Goal: Check status: Check status

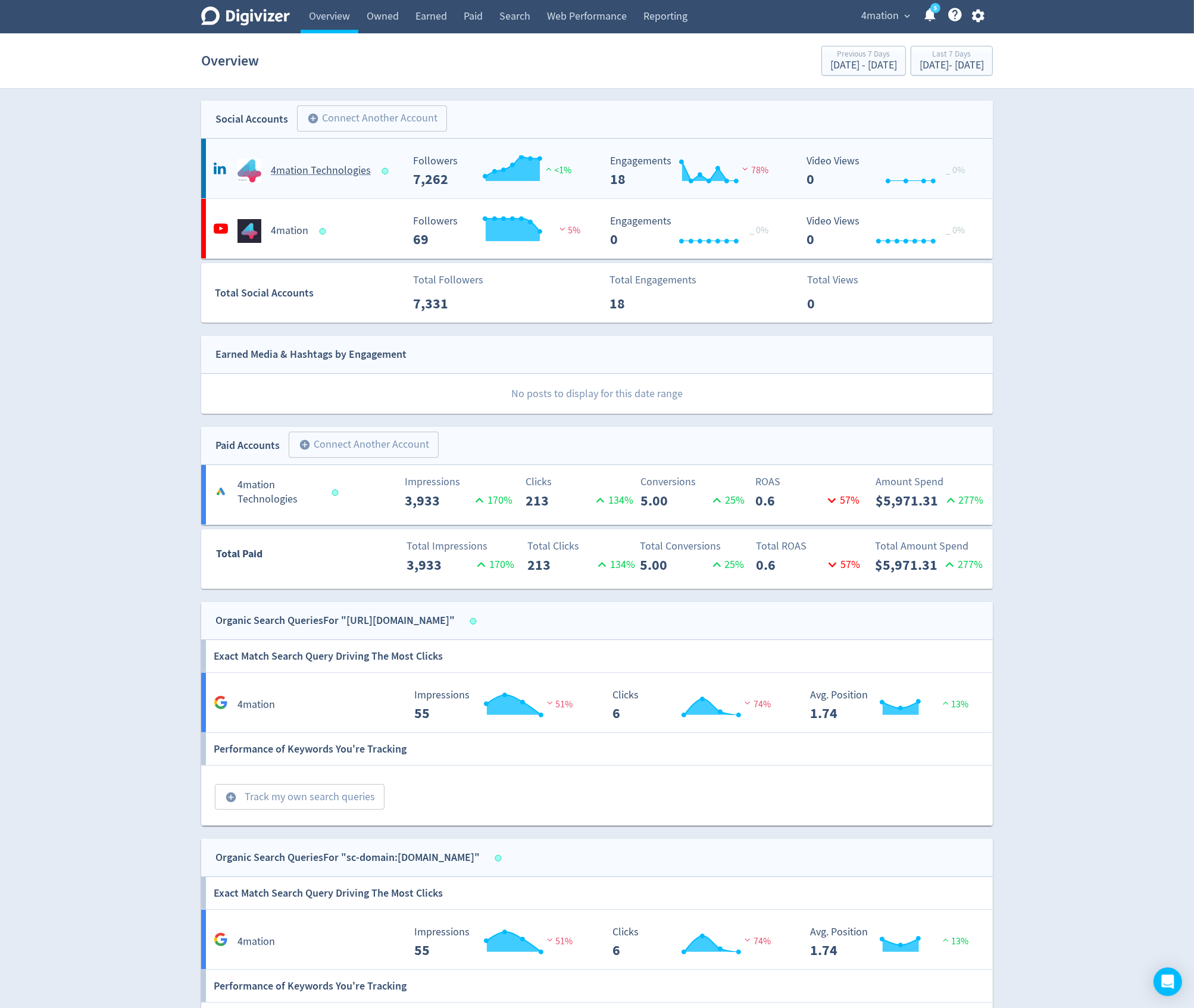
click at [362, 164] on h5 "4mation Technologies" at bounding box center [321, 171] width 100 height 14
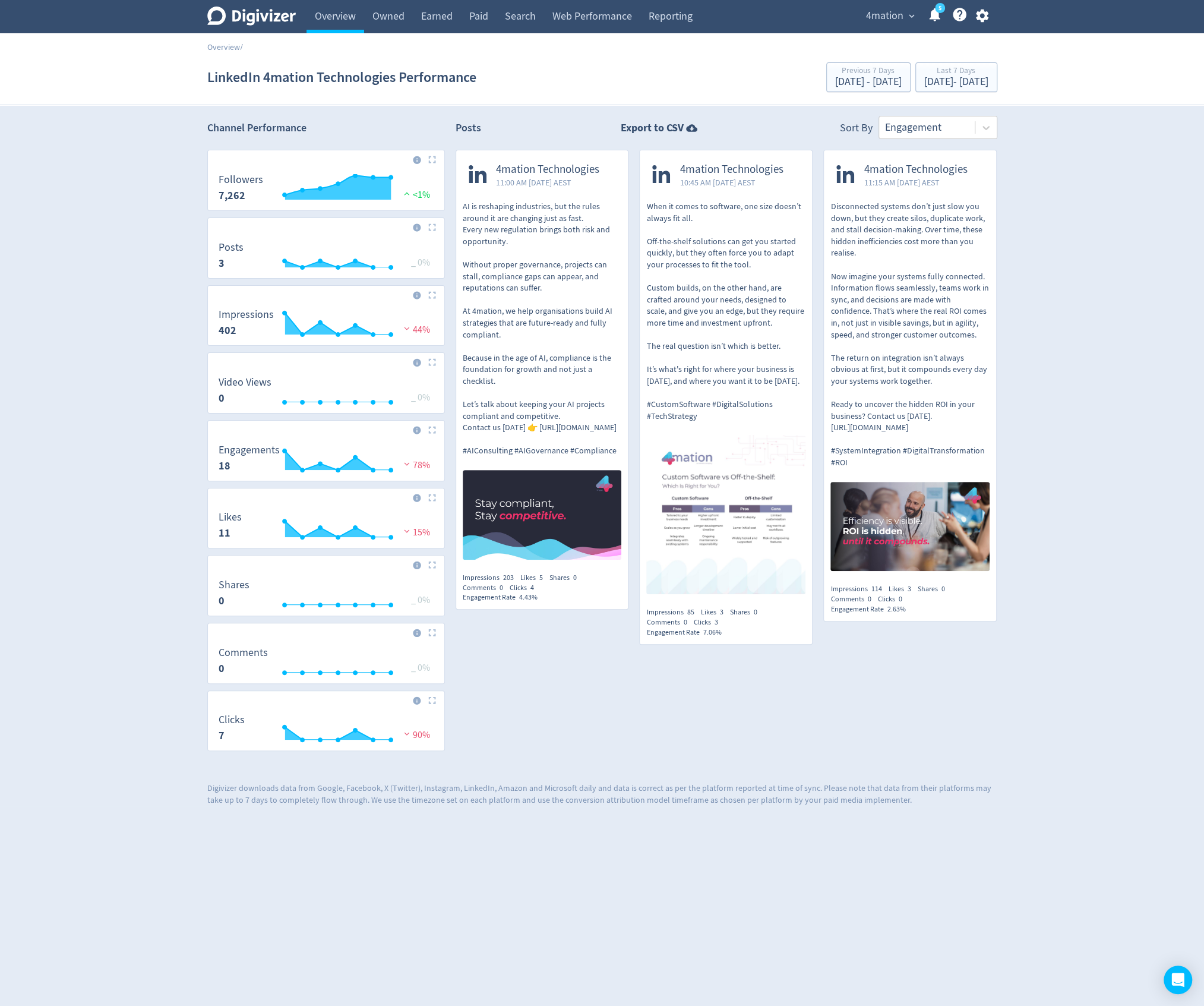
click at [892, 19] on span "4mation" at bounding box center [884, 16] width 38 height 19
click at [851, 140] on link "Liveware" at bounding box center [865, 141] width 106 height 33
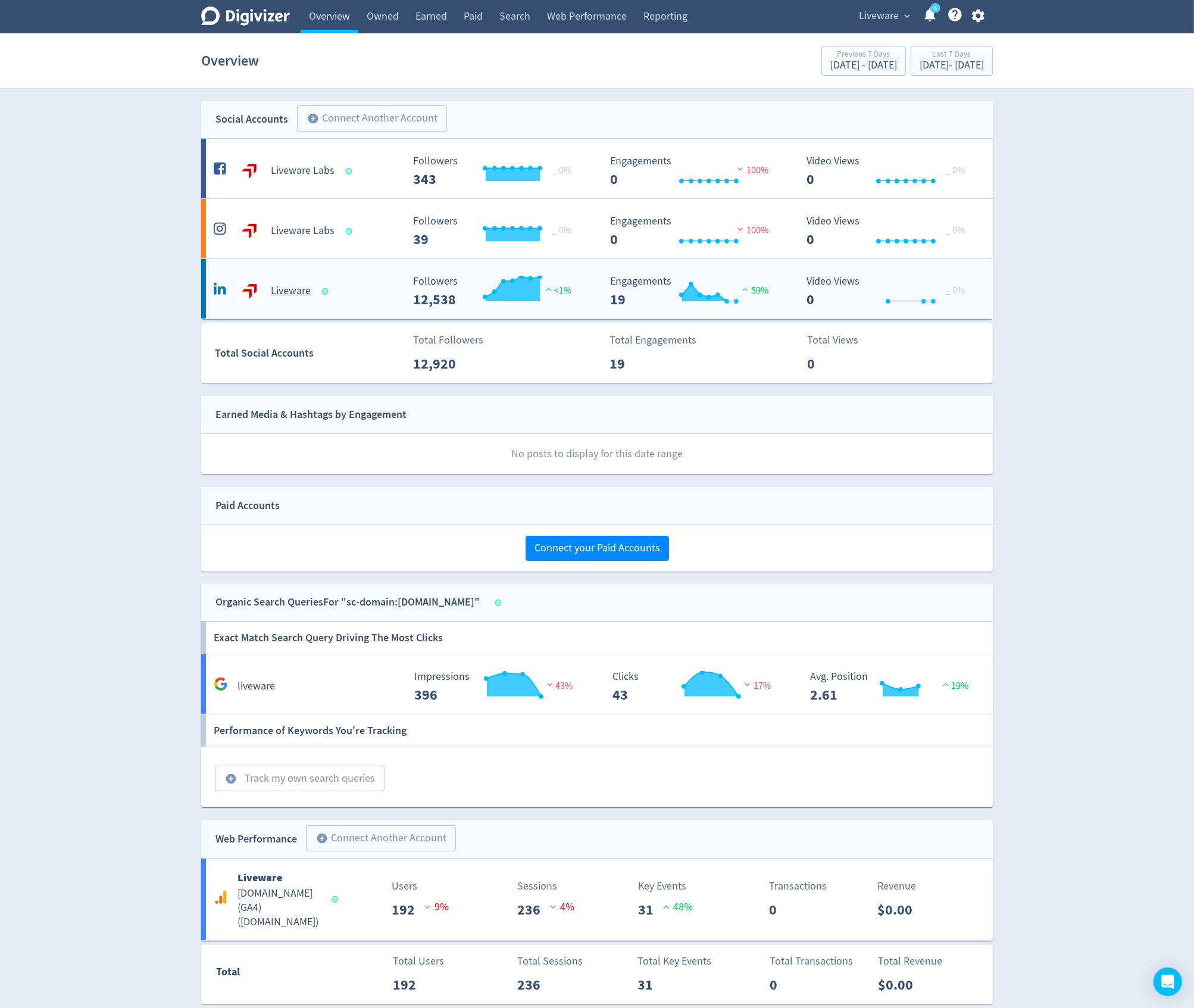
click at [300, 293] on h5 "Liveware" at bounding box center [291, 291] width 40 height 14
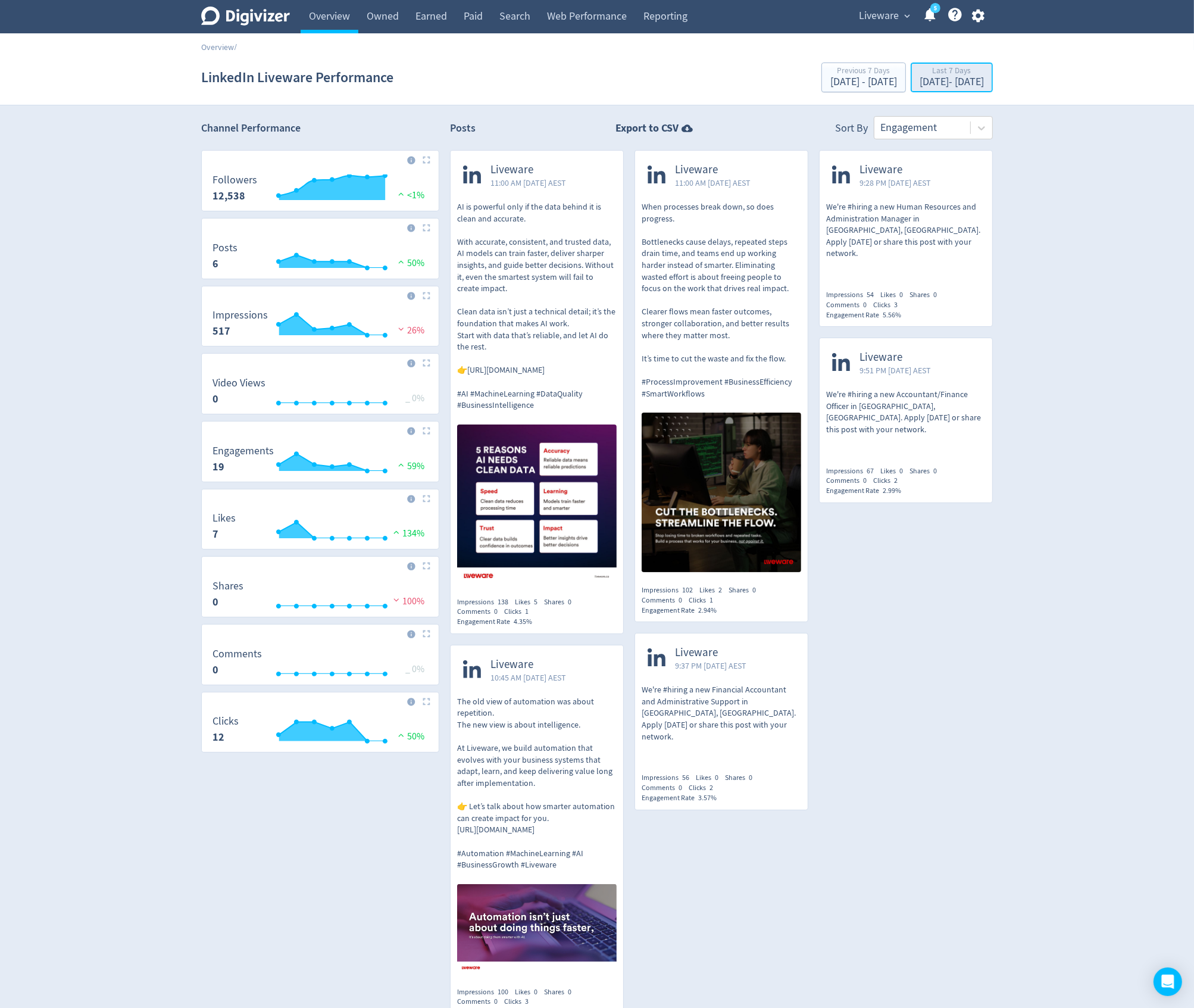
click at [920, 83] on div "[DATE] - [DATE]" at bounding box center [952, 82] width 64 height 11
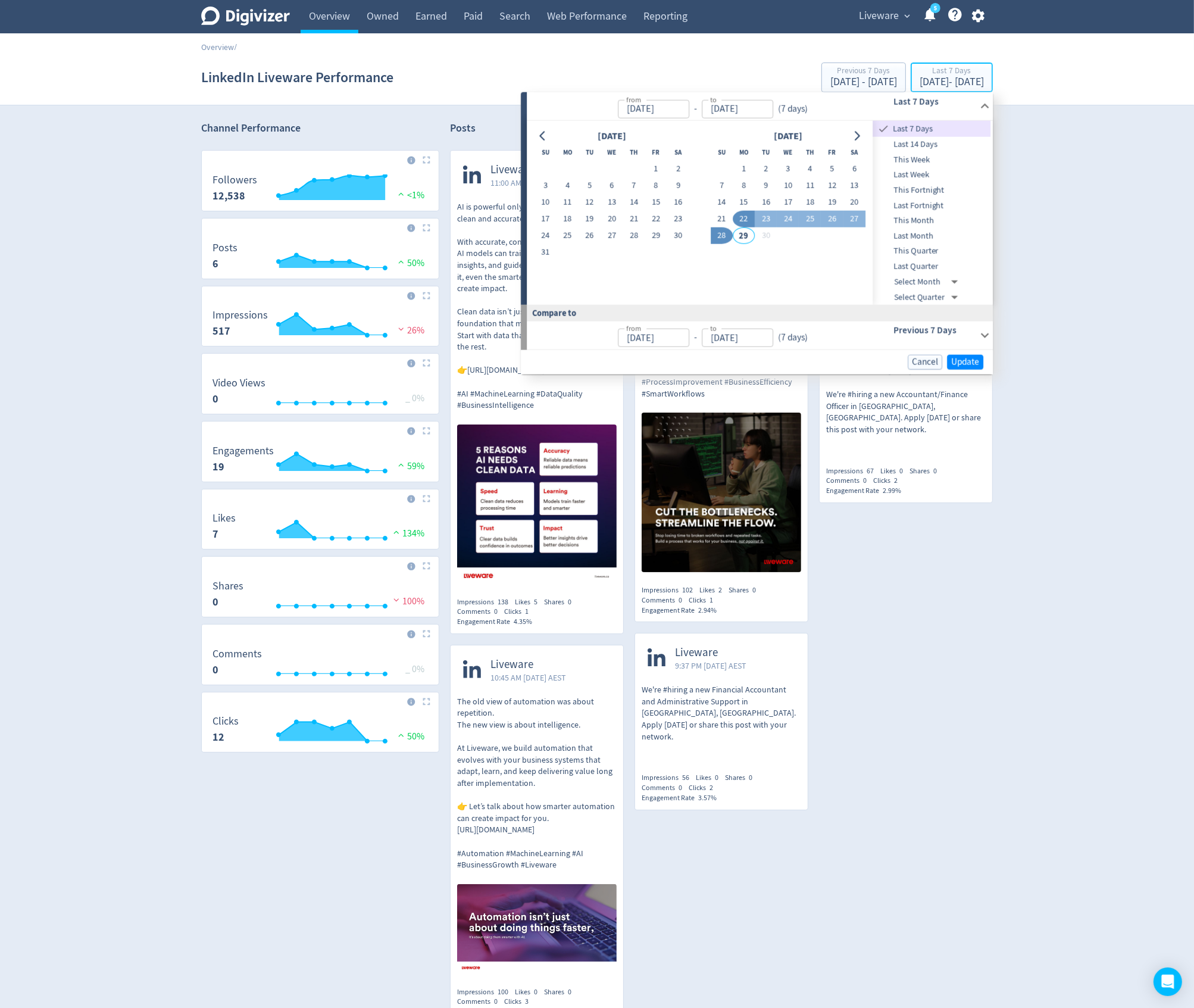
type input "[DATE]"
click at [722, 218] on button "21" at bounding box center [722, 219] width 22 height 17
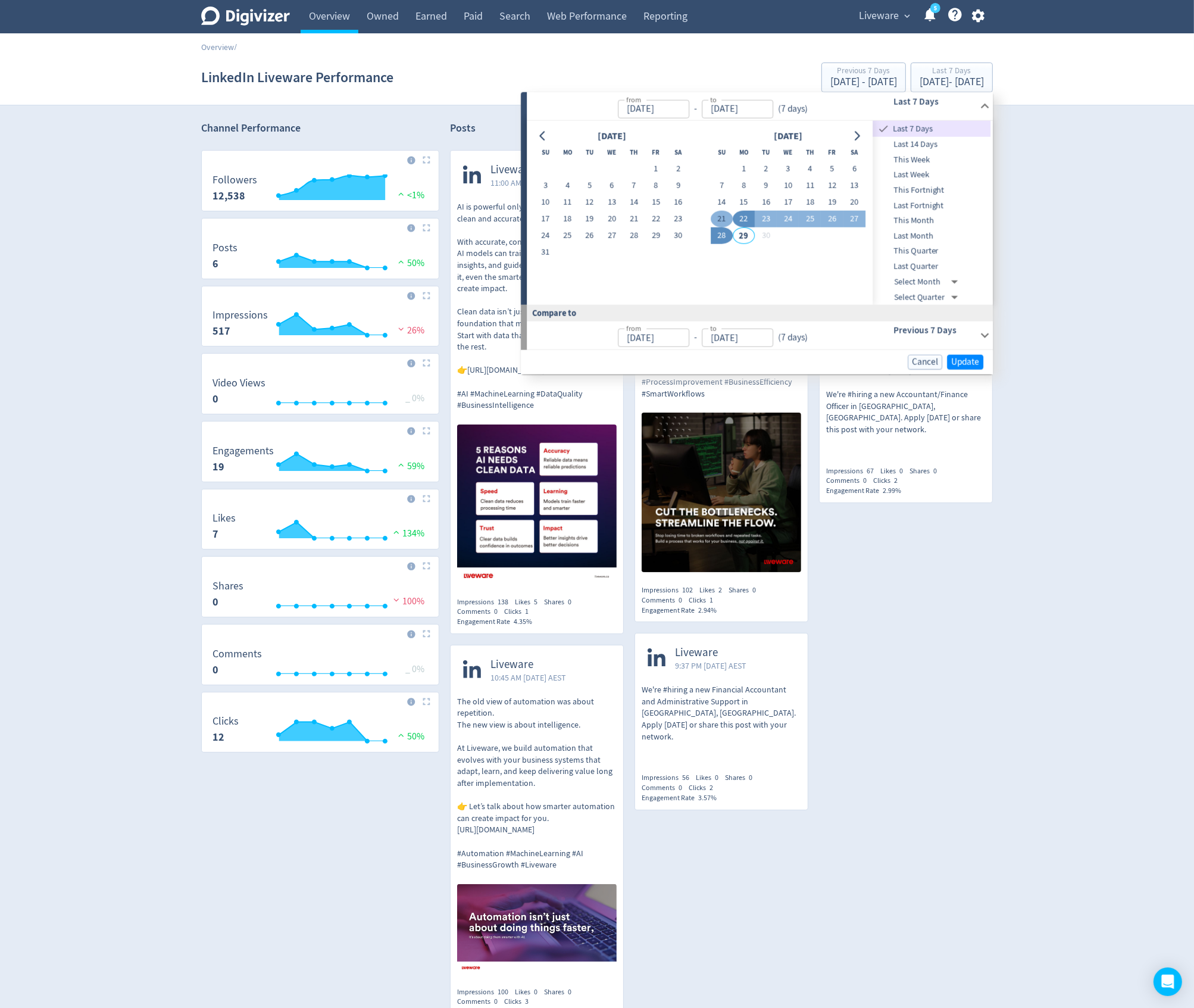
type input "[DATE]"
click at [737, 198] on button "15" at bounding box center [744, 202] width 22 height 17
type input "[DATE]"
click at [721, 219] on button "21" at bounding box center [722, 219] width 22 height 17
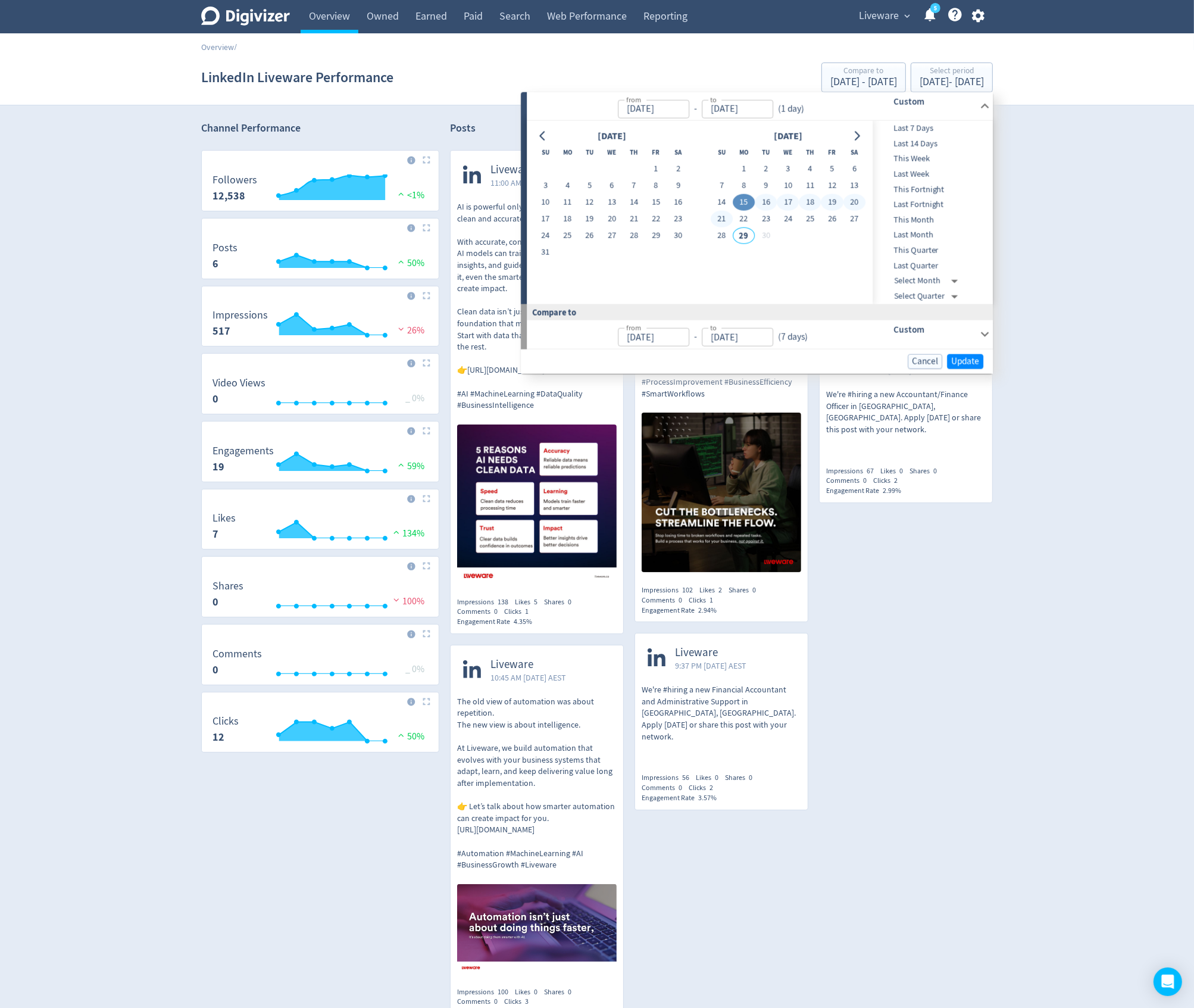
type input "[DATE]"
click at [970, 362] on span "Update" at bounding box center [965, 361] width 28 height 9
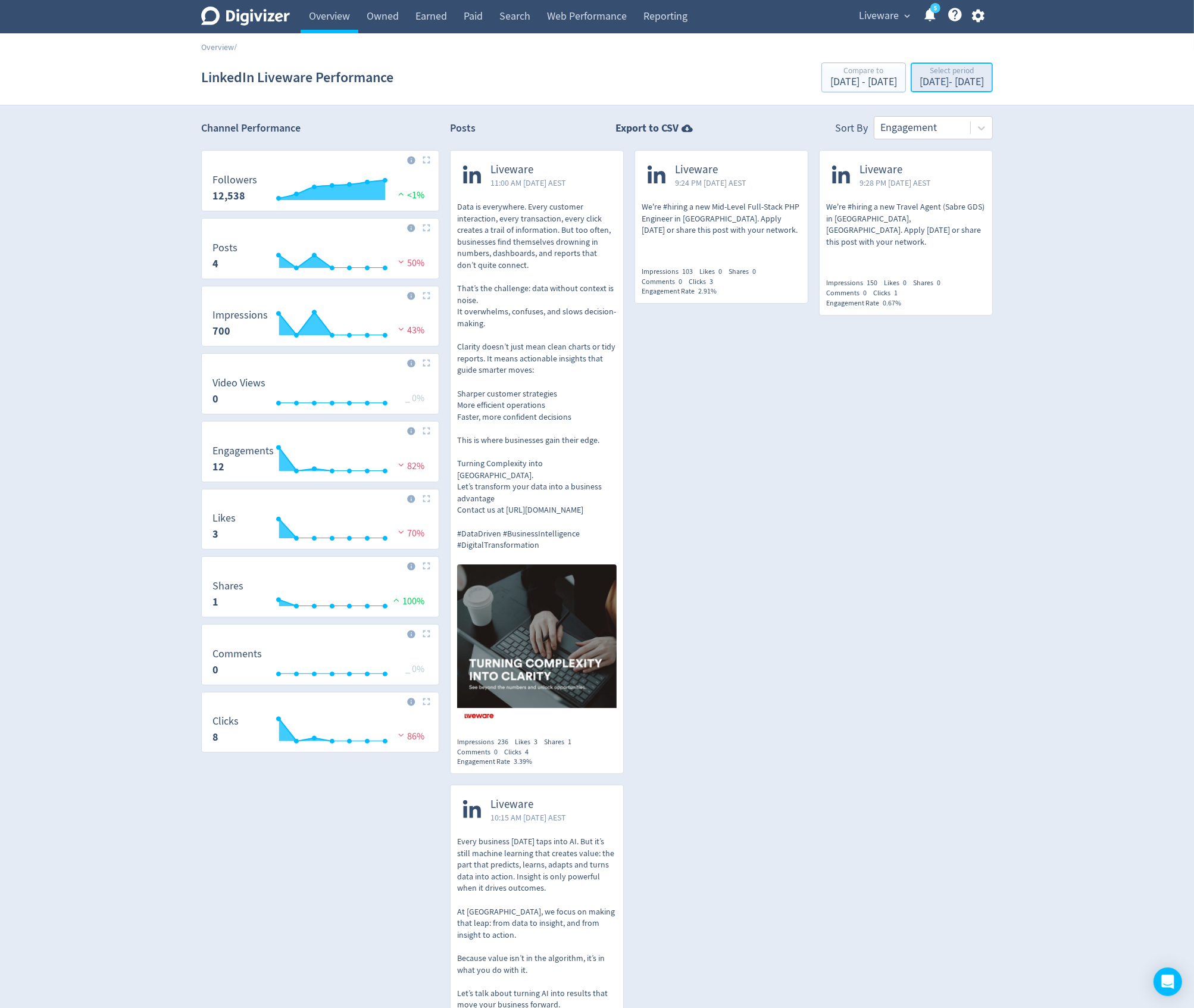
click at [934, 81] on div "[DATE] - [DATE]" at bounding box center [952, 82] width 64 height 11
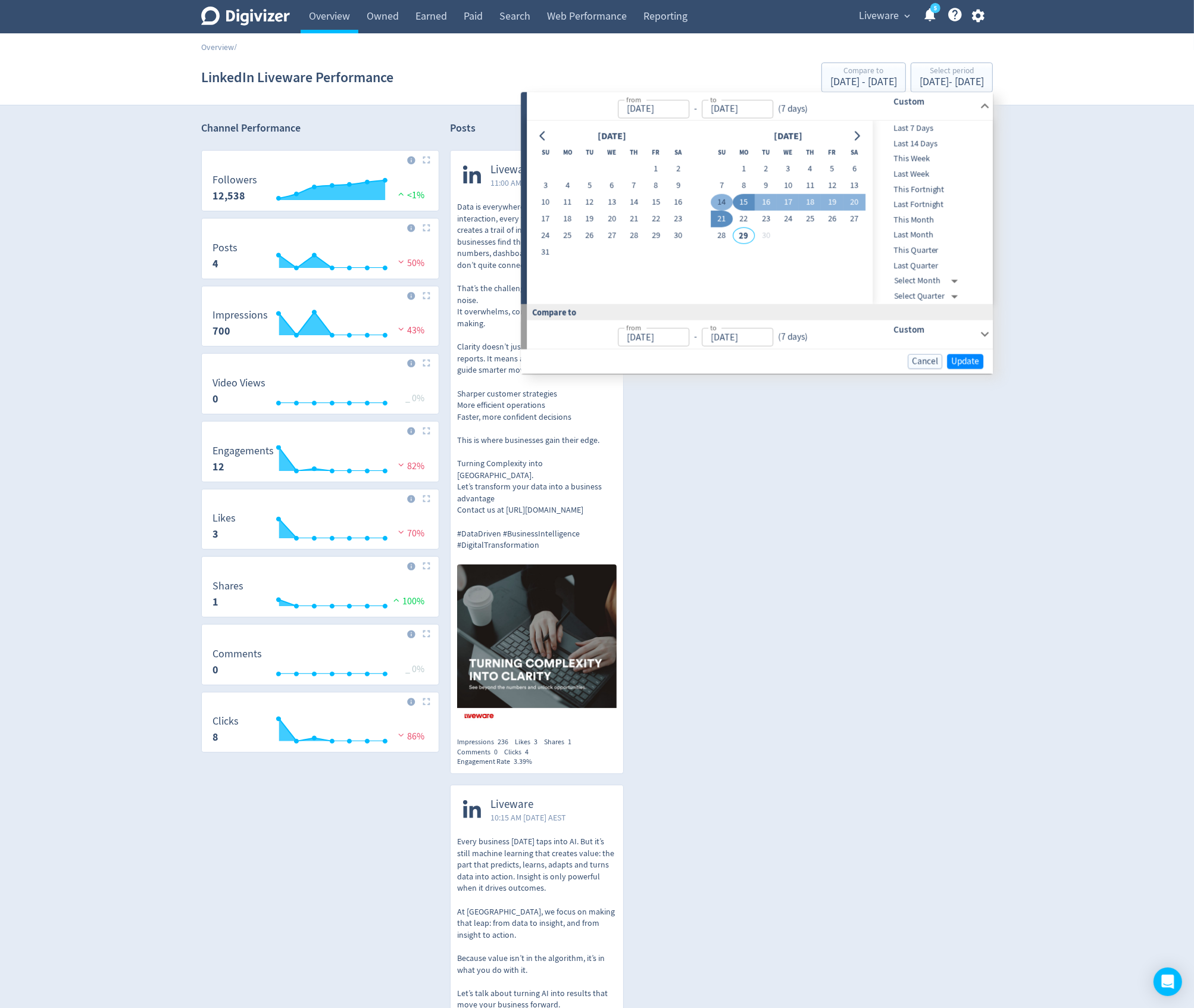
click at [722, 203] on button "14" at bounding box center [722, 202] width 22 height 17
type input "[DATE]"
click at [738, 187] on button "8" at bounding box center [744, 186] width 22 height 17
type input "[DATE]"
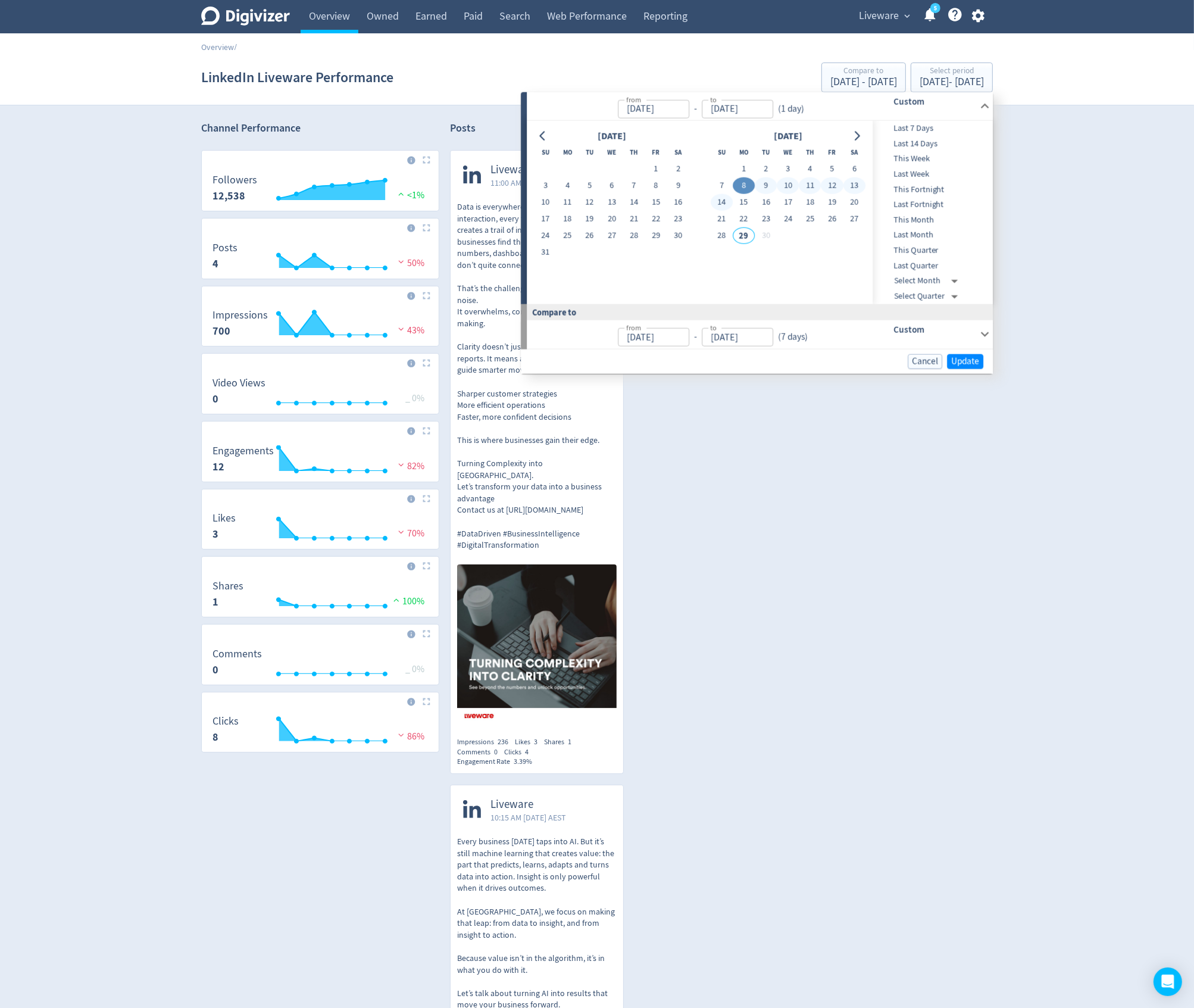
click at [725, 200] on button "14" at bounding box center [722, 202] width 22 height 17
type input "[DATE]"
click at [979, 374] on div "Liveware 9:28 PM [DATE] AEST We're #hiring a new Travel Agent (Sabre GDS) in [G…" at bounding box center [901, 681] width 184 height 1061
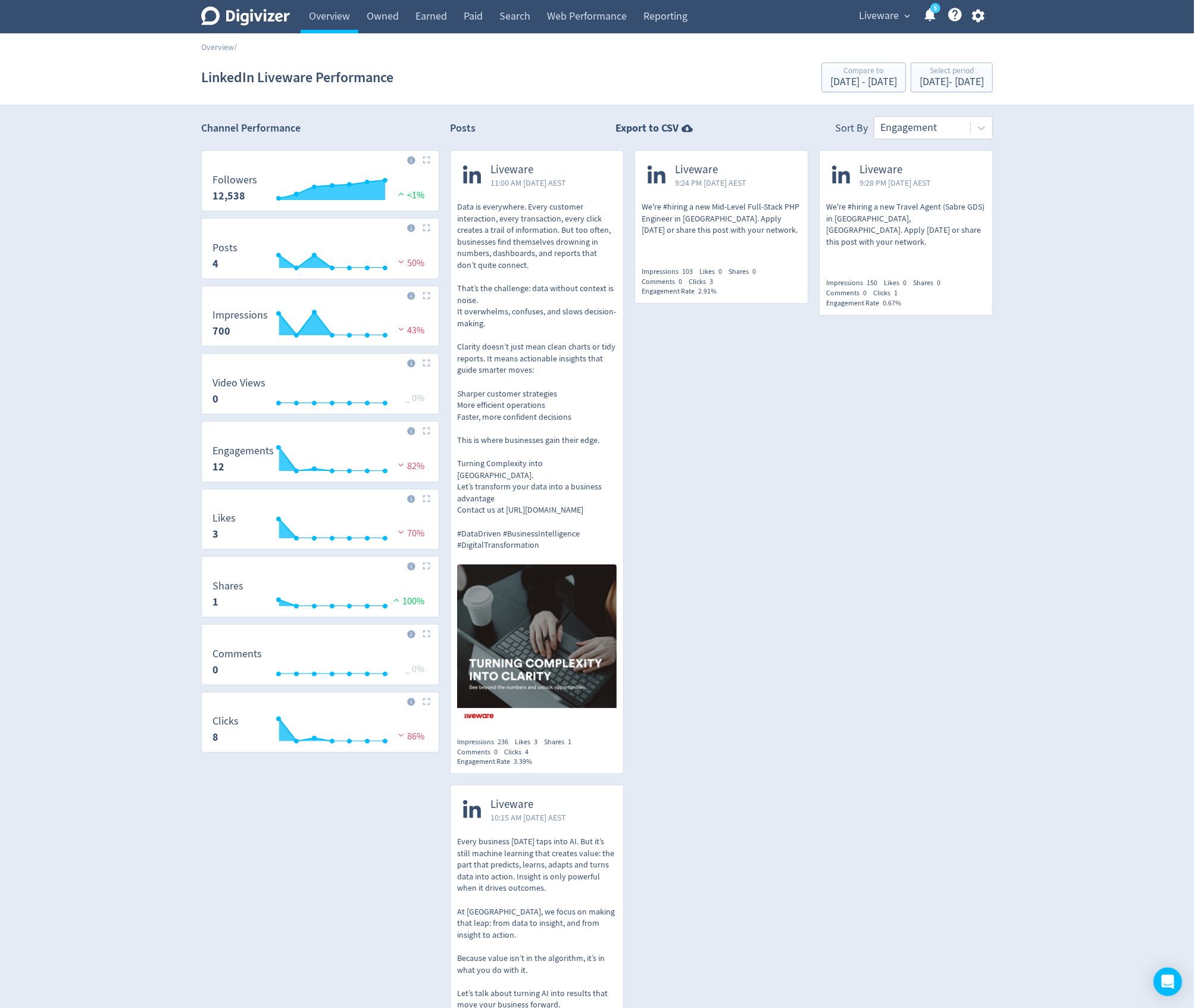
click at [968, 360] on div "Liveware 9:28 PM [DATE] AEST We're #hiring a new Travel Agent (Sabre GDS) in [G…" at bounding box center [901, 681] width 184 height 1061
click at [933, 83] on div "[DATE] - [DATE]" at bounding box center [952, 82] width 64 height 11
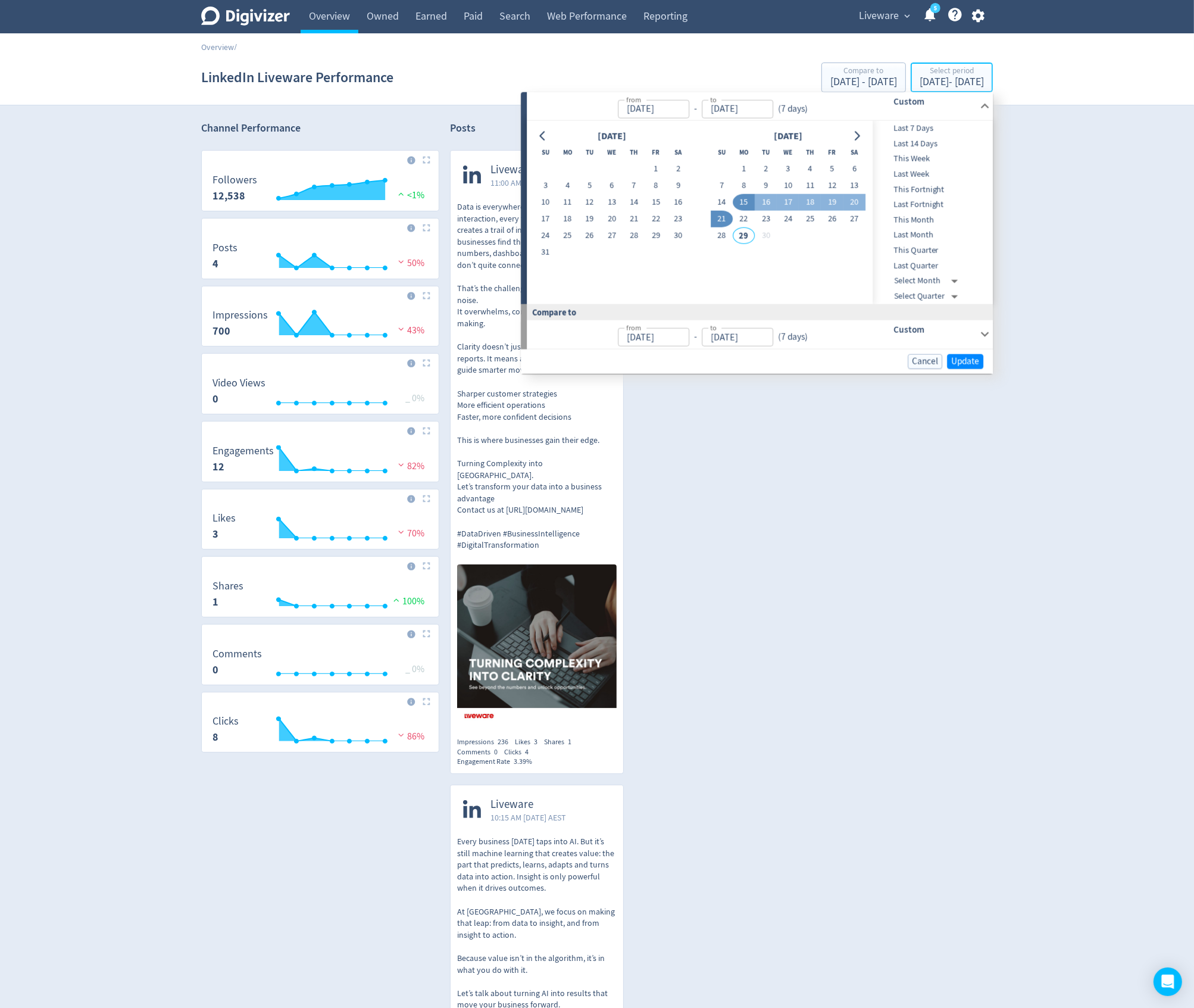
type input "[DATE]"
click at [742, 186] on button "8" at bounding box center [744, 186] width 22 height 17
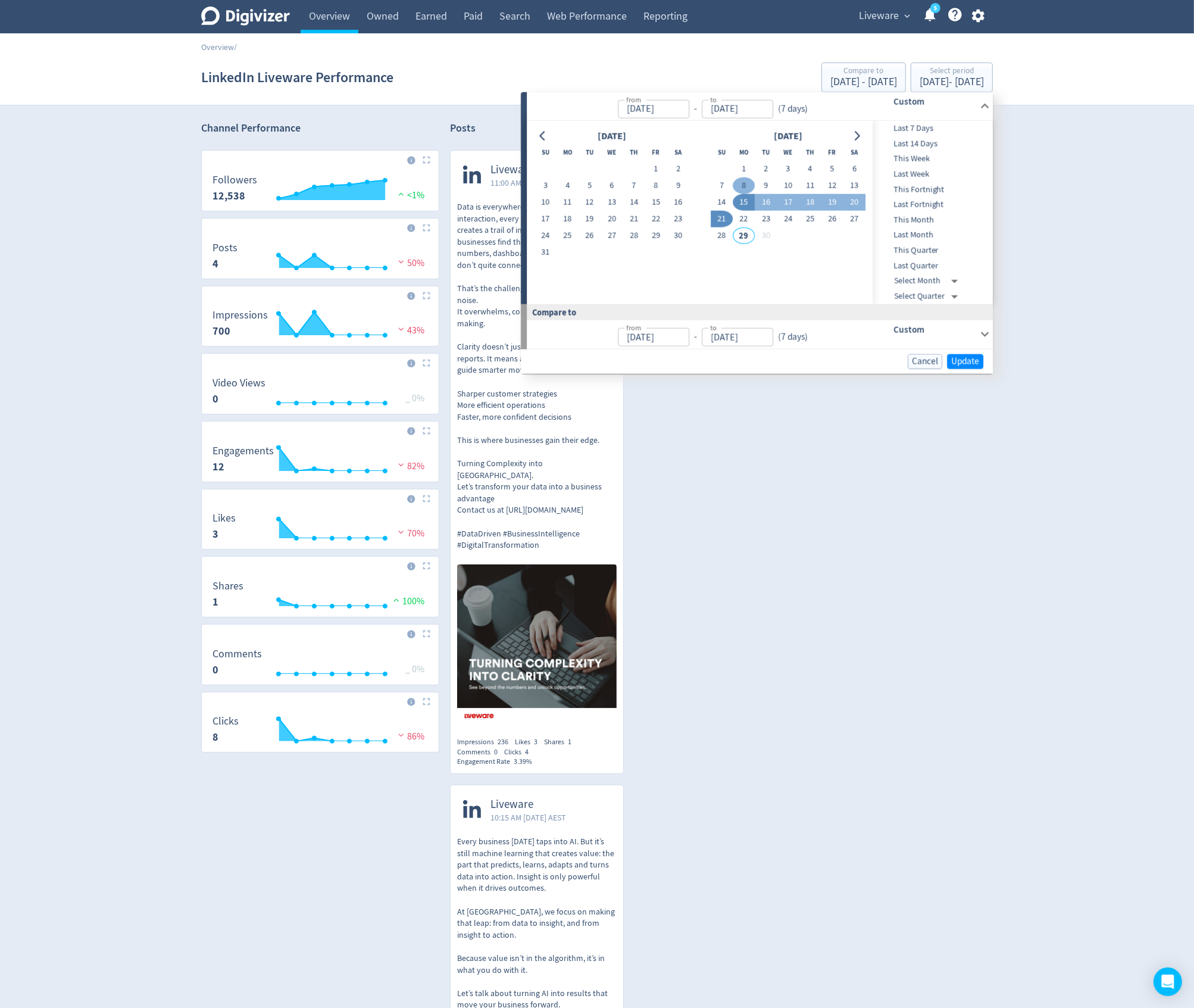
type input "[DATE]"
click at [723, 199] on button "14" at bounding box center [722, 202] width 22 height 17
type input "[DATE]"
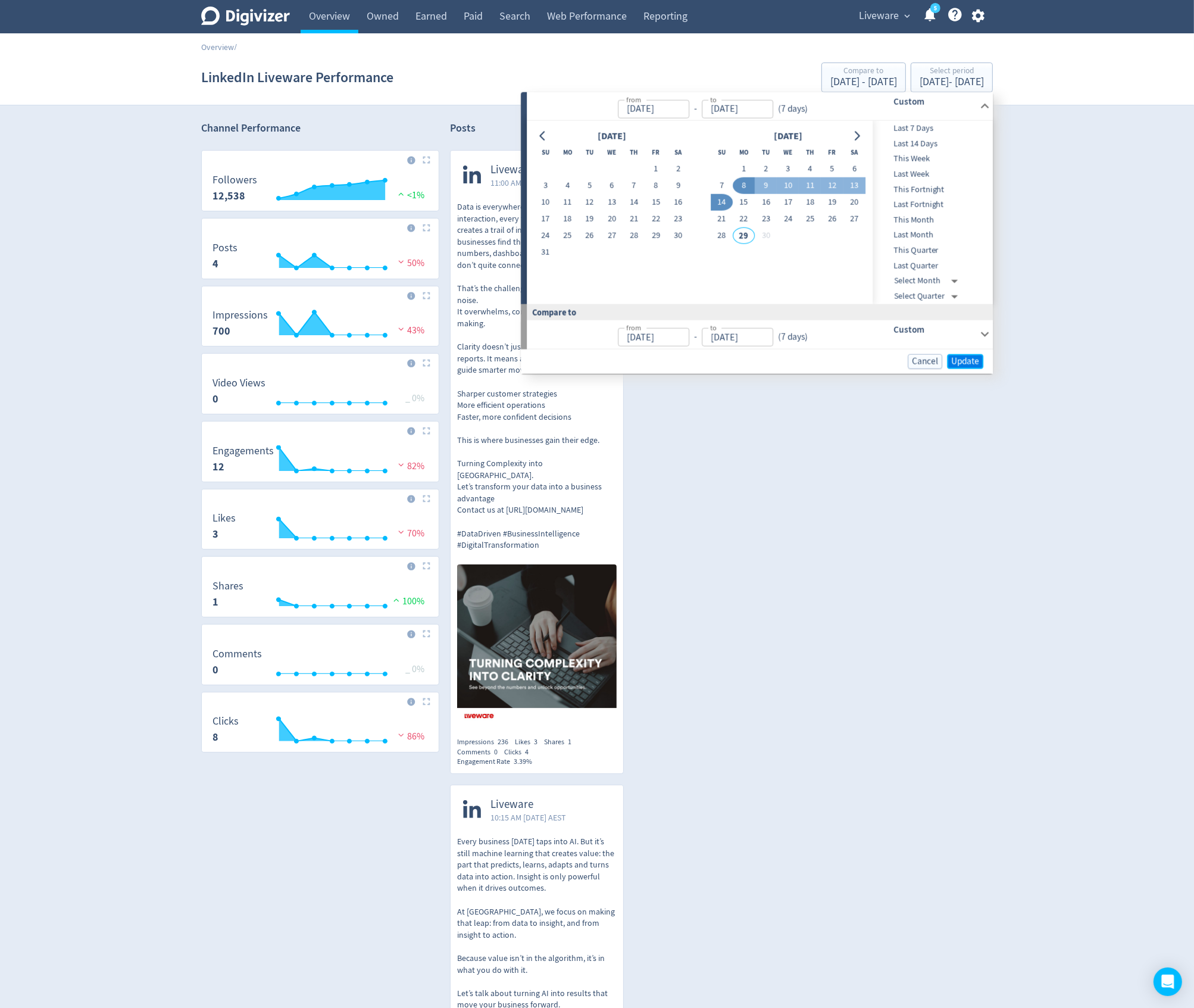
click at [964, 362] on span "Update" at bounding box center [965, 361] width 28 height 9
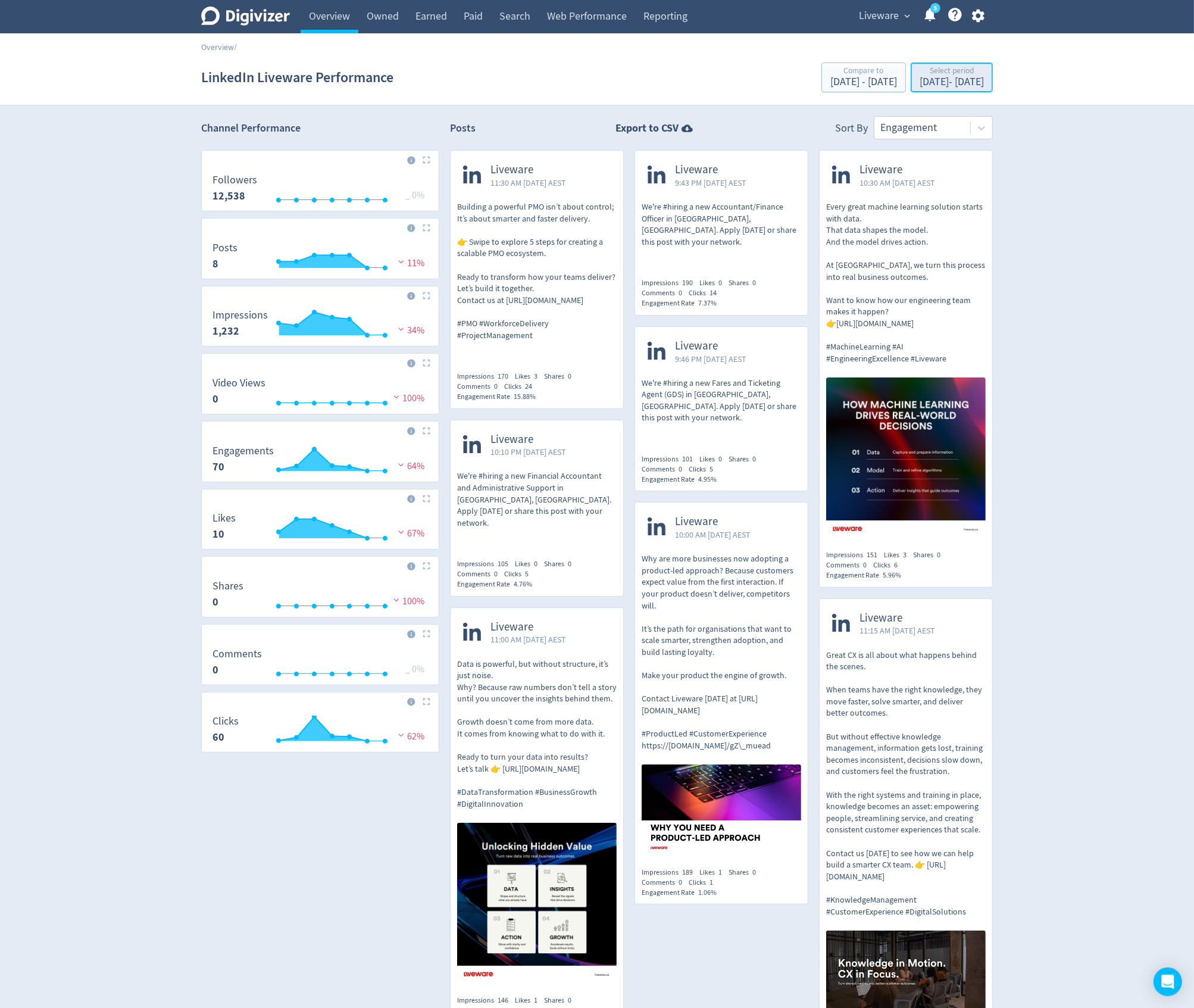
click at [920, 74] on div "Select period" at bounding box center [952, 71] width 64 height 10
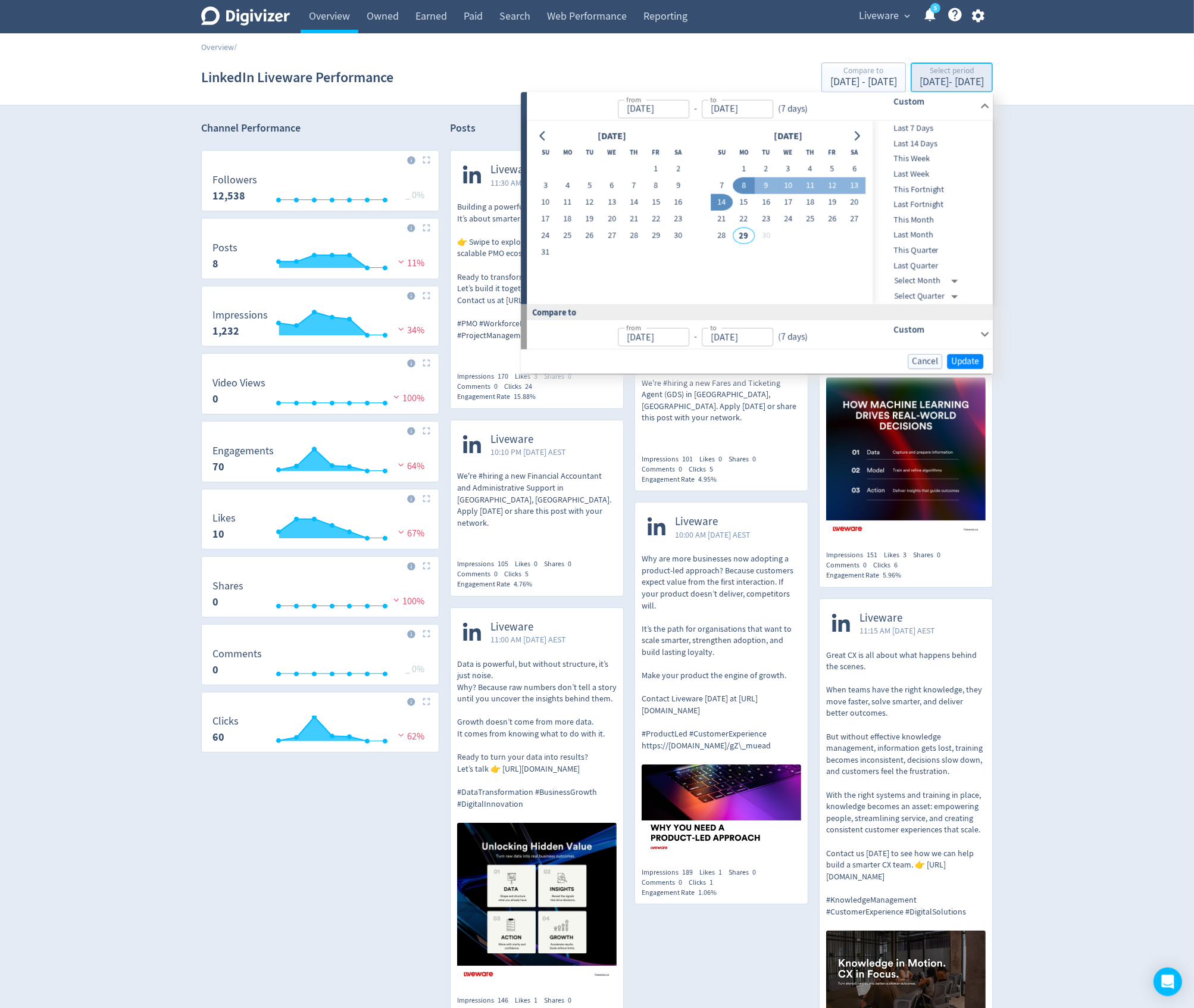
type input "[DATE]"
click at [740, 165] on button "1" at bounding box center [744, 169] width 22 height 17
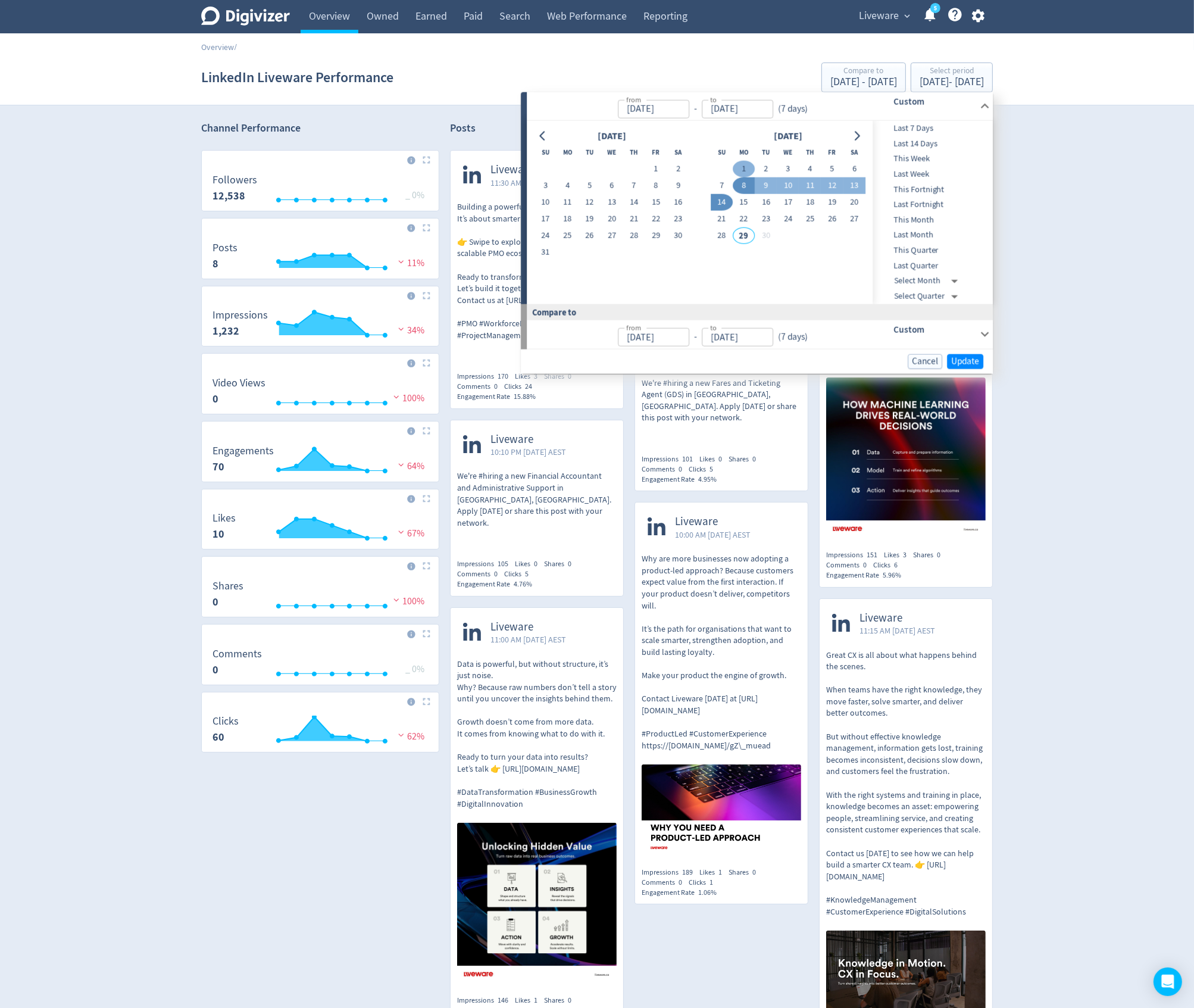
type input "[DATE]"
click at [719, 184] on button "7" at bounding box center [722, 186] width 22 height 17
type input "[DATE]"
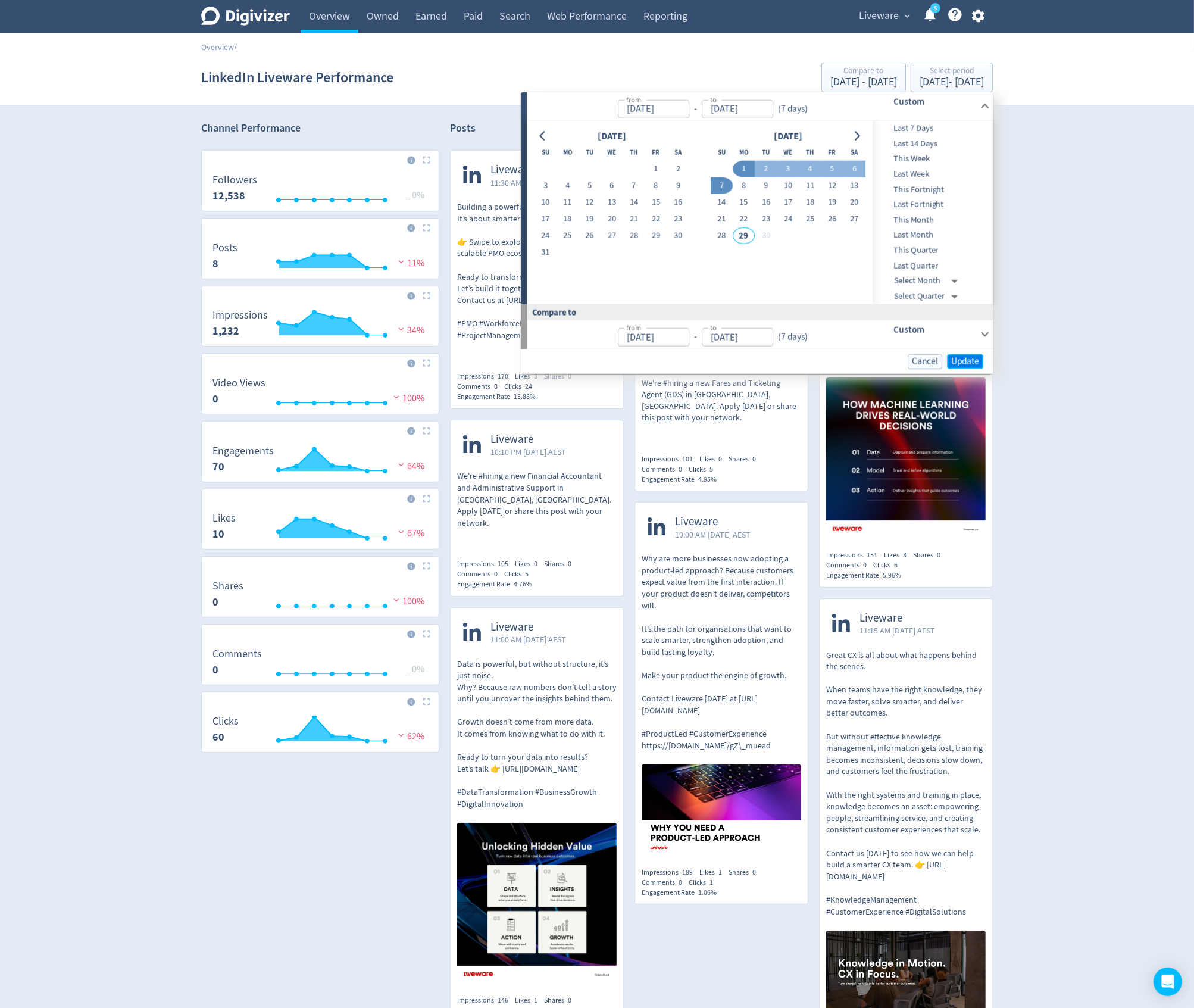
click at [969, 366] on span "Update" at bounding box center [965, 361] width 28 height 9
